Goal: Find specific page/section: Find specific page/section

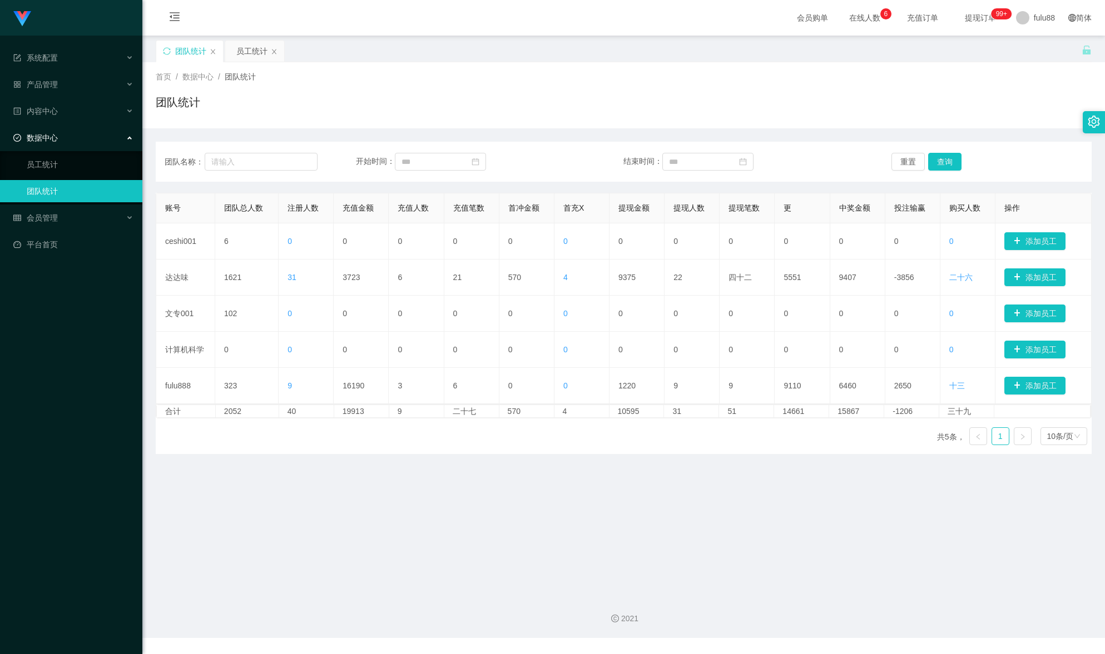
drag, startPoint x: 676, startPoint y: 535, endPoint x: 669, endPoint y: 535, distance: 6.7
click at [676, 535] on main "关闭门户 关闭右侧 关闭其他 刷新页面 团队统计 员工统计 首页 / 数据中心 / 团队统计 / 团队统计 团队名称： 开始时间： 结束时间： 重置 查询 账…" at bounding box center [623, 311] width 962 height 551
click at [18, 364] on div "Shopee工作台代理端 系统配置 产品管理 内容中心 数据中心 员工统计 团队统计 会员管理 平台首页" at bounding box center [71, 327] width 142 height 654
click at [560, 469] on main "关闭门户 关闭右侧 关闭其他 刷新页面 团队统计 员工统计 首页 / 数据中心 / 团队统计 / 团队统计 团队名称： 开始时间： 结束时间： 重置 查询 账…" at bounding box center [623, 311] width 962 height 551
